Goal: Task Accomplishment & Management: Use online tool/utility

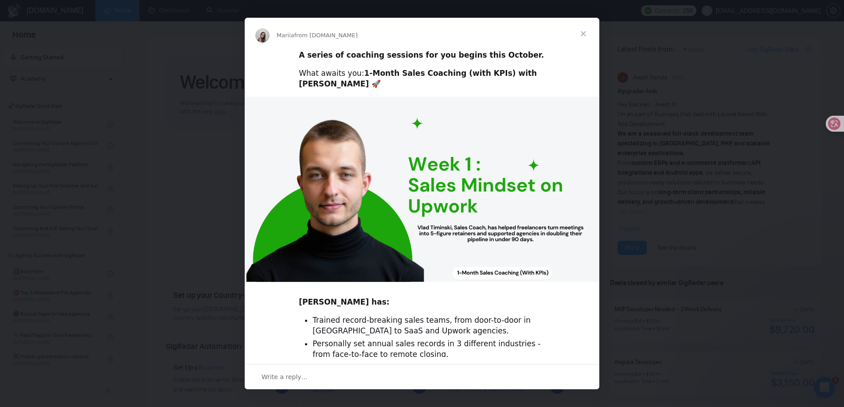
click at [587, 34] on span "Close" at bounding box center [583, 34] width 32 height 32
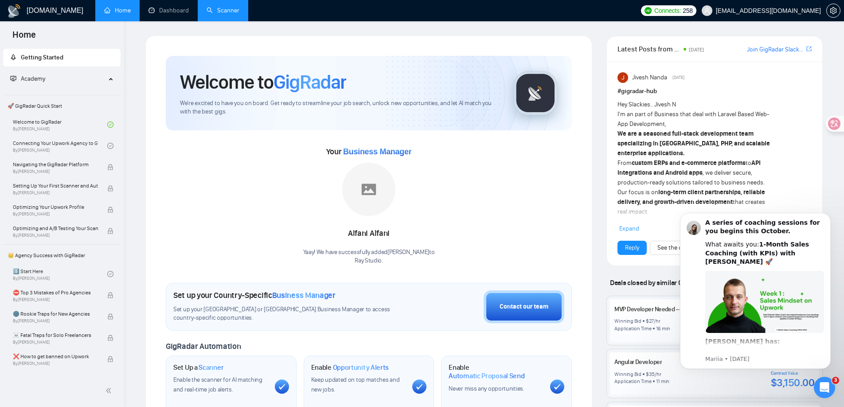
click at [223, 9] on link "Scanner" at bounding box center [223, 11] width 33 height 8
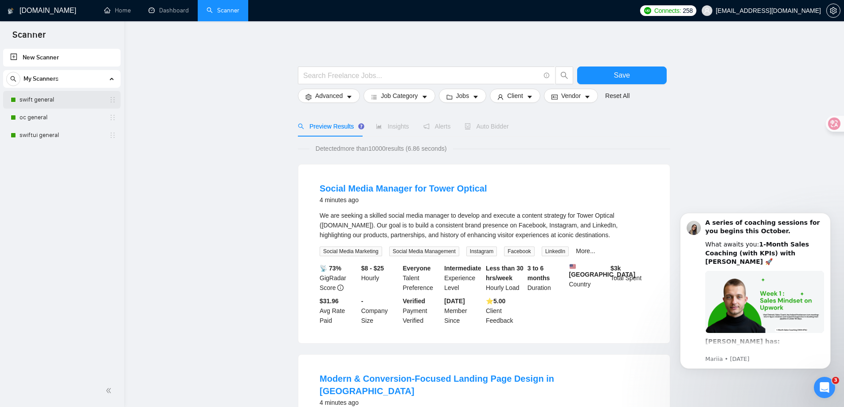
click at [56, 106] on link "swift general" at bounding box center [62, 100] width 84 height 18
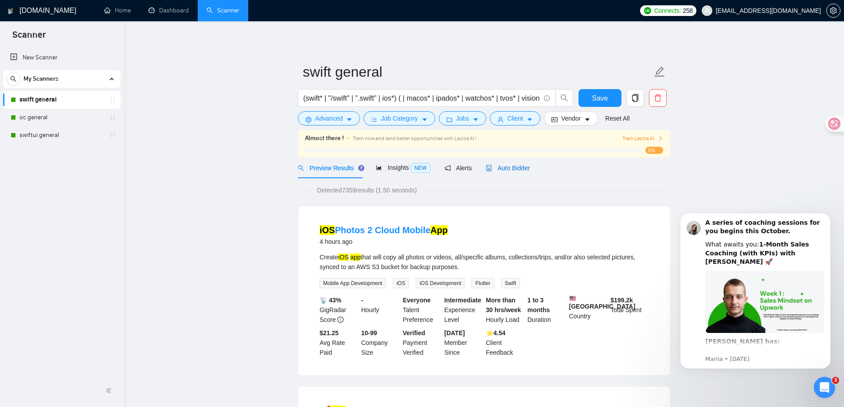
click at [516, 165] on span "Auto Bidder" at bounding box center [508, 167] width 44 height 7
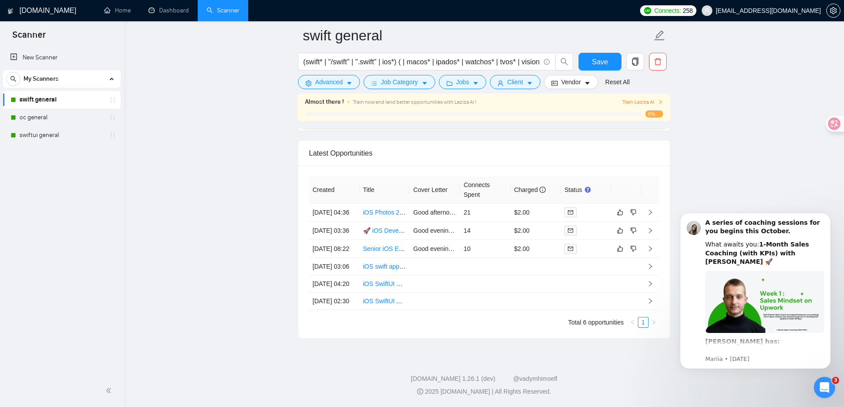
scroll to position [2166, 0]
click at [387, 209] on link "iOS Photos 2 Cloud Mobile App" at bounding box center [406, 212] width 87 height 7
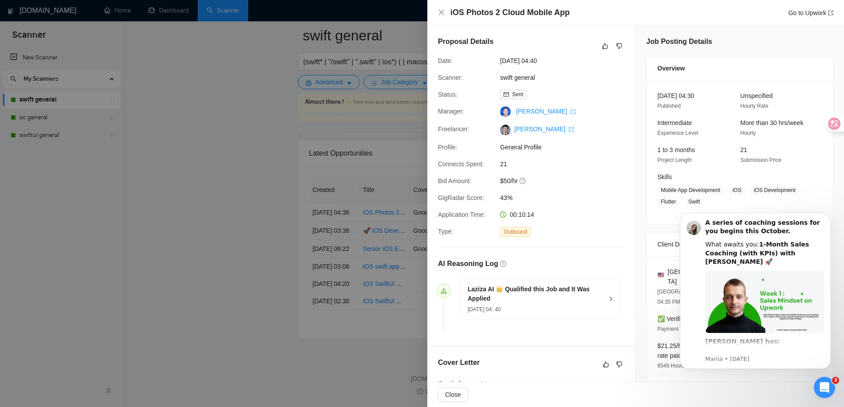
click at [253, 188] on div at bounding box center [422, 203] width 844 height 407
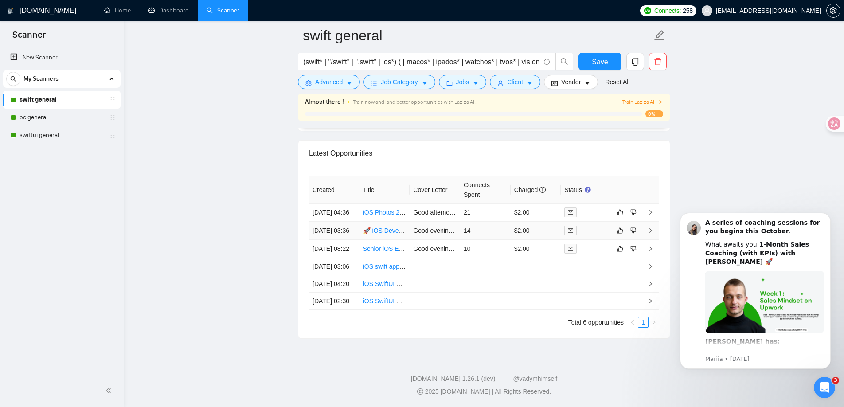
click at [395, 227] on link "🚀 iOS Developer Needed to Finalize & Publish Focus X (App Store Submission)" at bounding box center [474, 230] width 223 height 7
